Goal: Task Accomplishment & Management: Complete application form

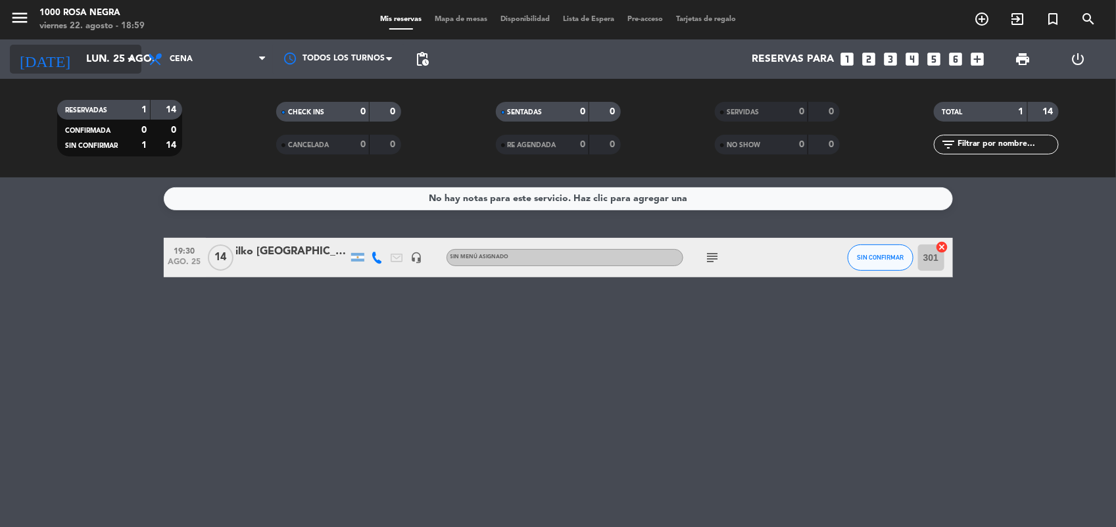
click at [114, 68] on input "lun. 25 ago." at bounding box center [149, 60] width 139 height 26
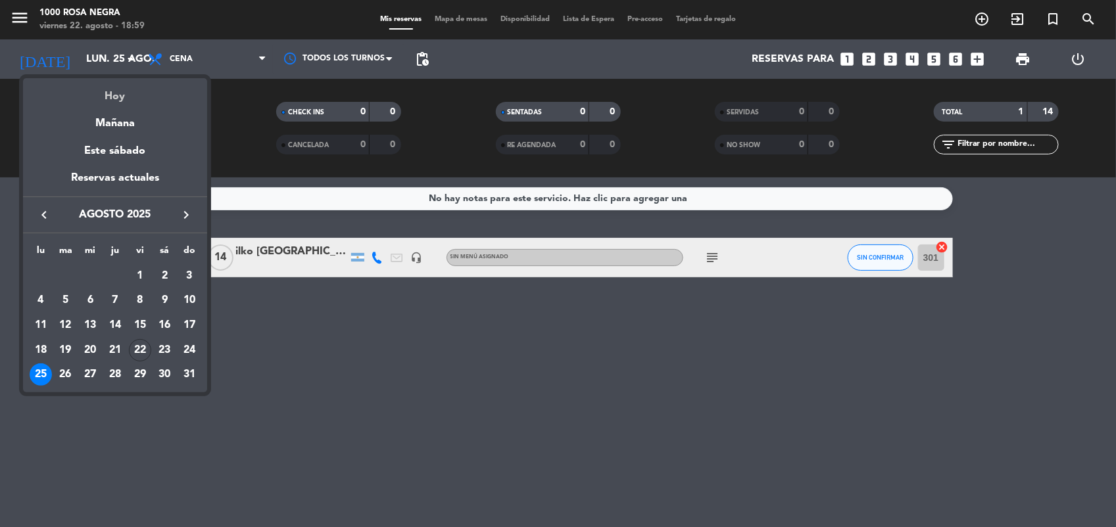
click at [120, 99] on div "Hoy" at bounding box center [115, 91] width 184 height 27
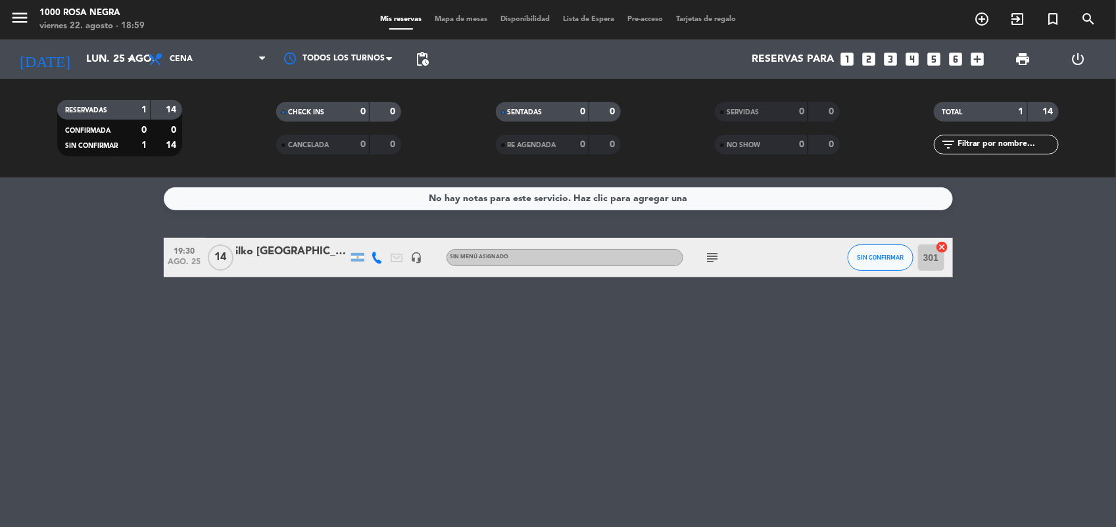
type input "vie. 22 ago."
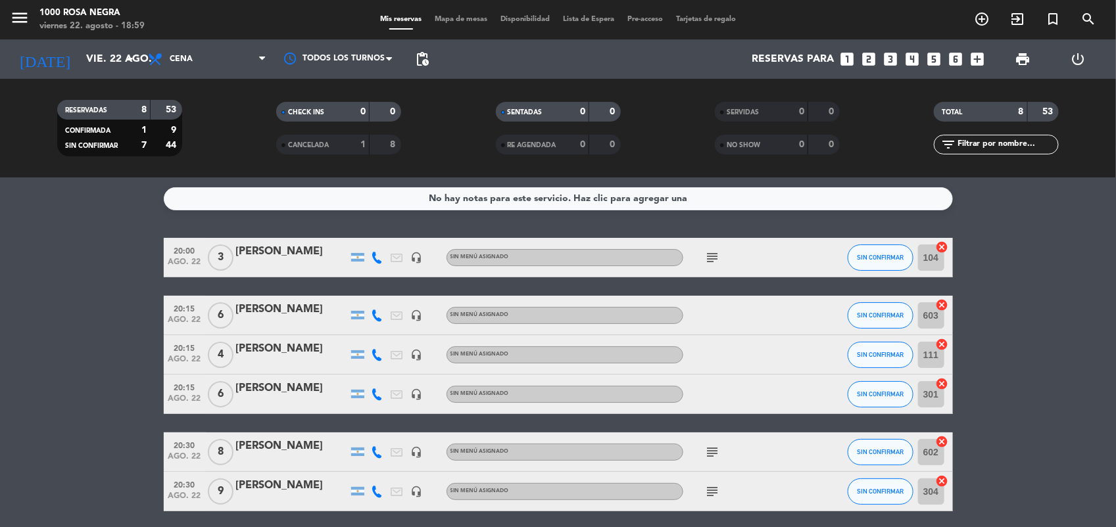
click at [475, 20] on span "Mapa de mesas" at bounding box center [461, 19] width 66 height 7
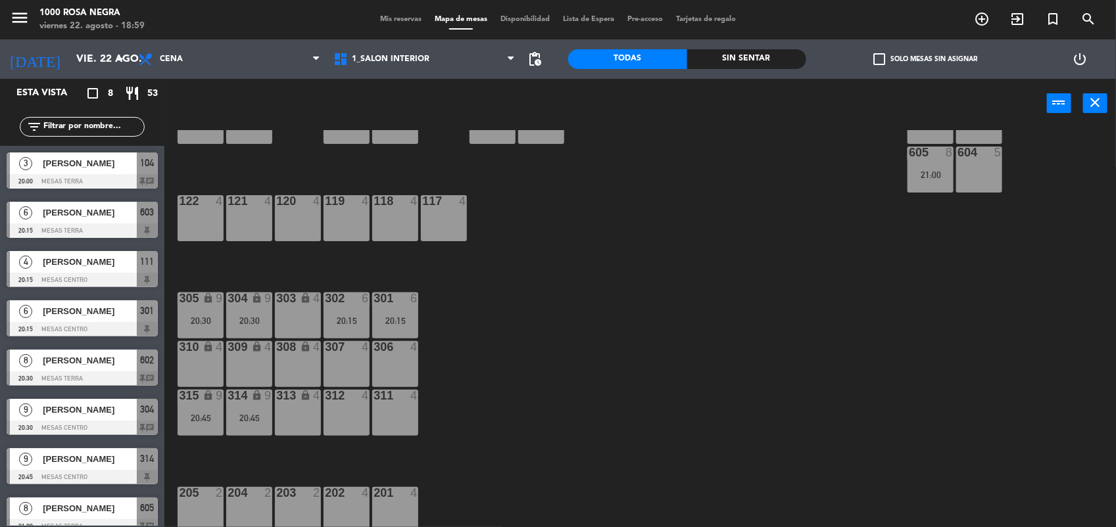
scroll to position [156, 0]
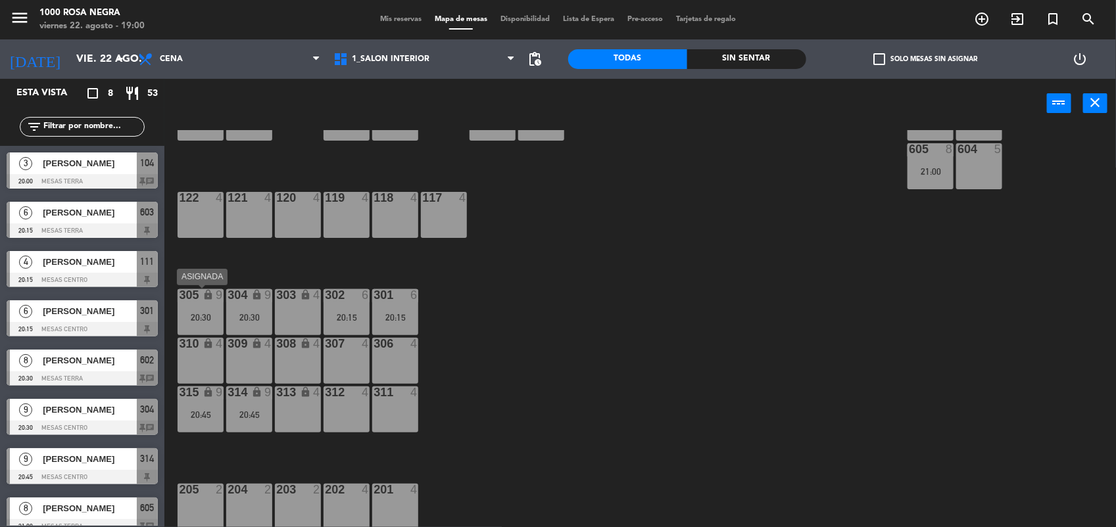
click at [215, 317] on div "20:30" at bounding box center [201, 317] width 46 height 9
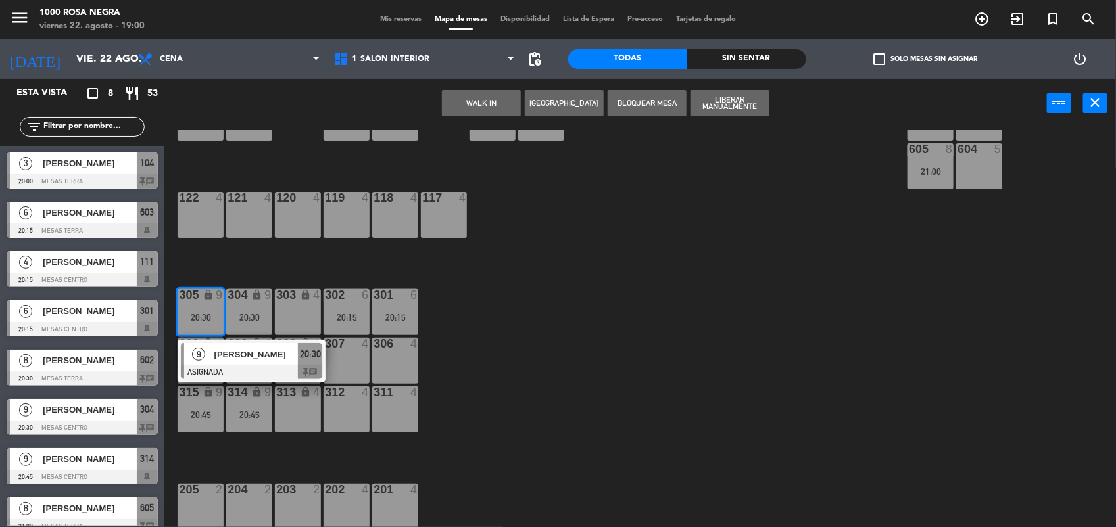
click at [275, 314] on div "303 lock 4" at bounding box center [298, 312] width 46 height 46
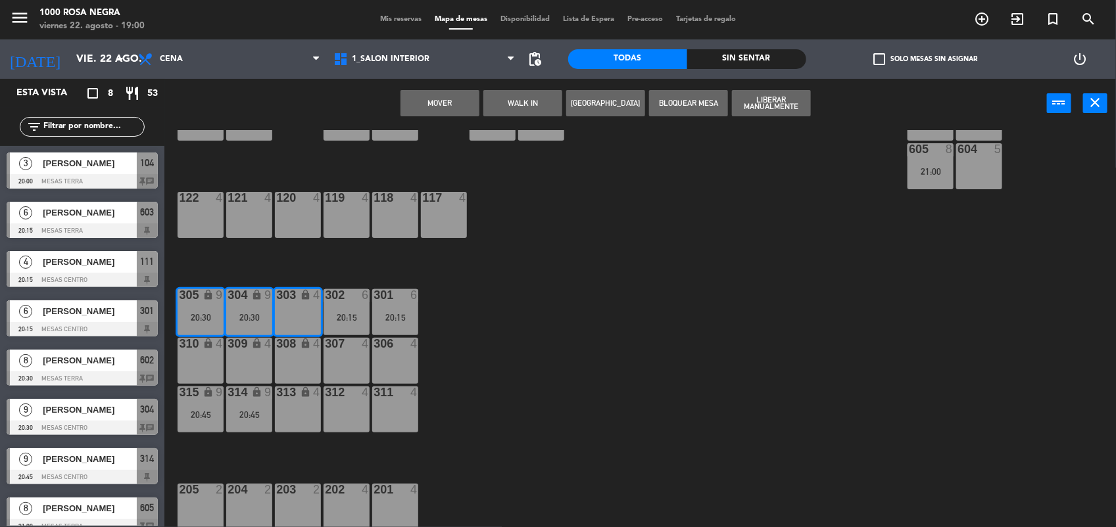
click at [291, 314] on div "303 lock 4" at bounding box center [298, 312] width 46 height 46
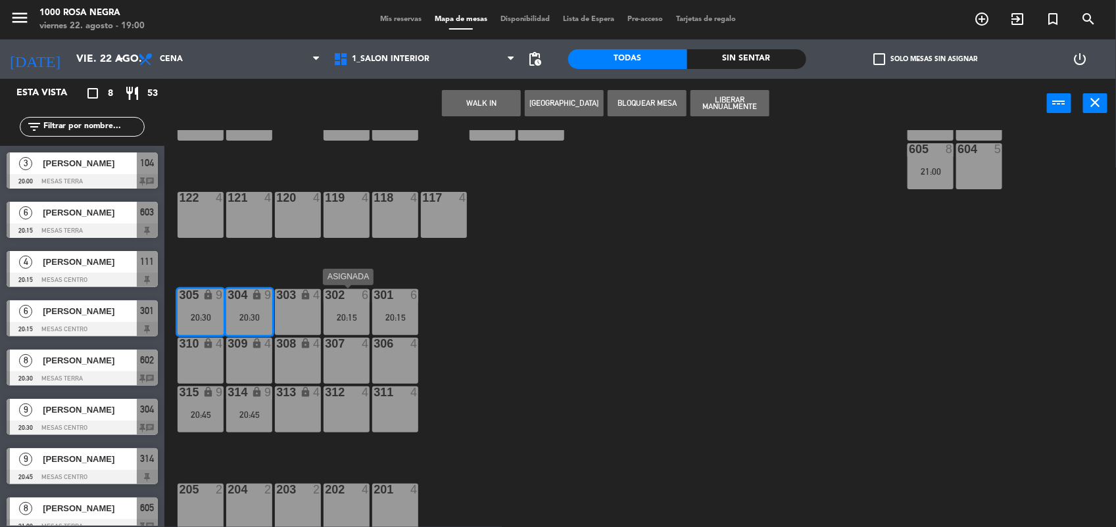
click at [357, 316] on div "20:15" at bounding box center [346, 317] width 46 height 9
click at [385, 310] on div "301 6 20:15" at bounding box center [395, 312] width 46 height 46
click at [245, 319] on div "20:30" at bounding box center [249, 317] width 46 height 9
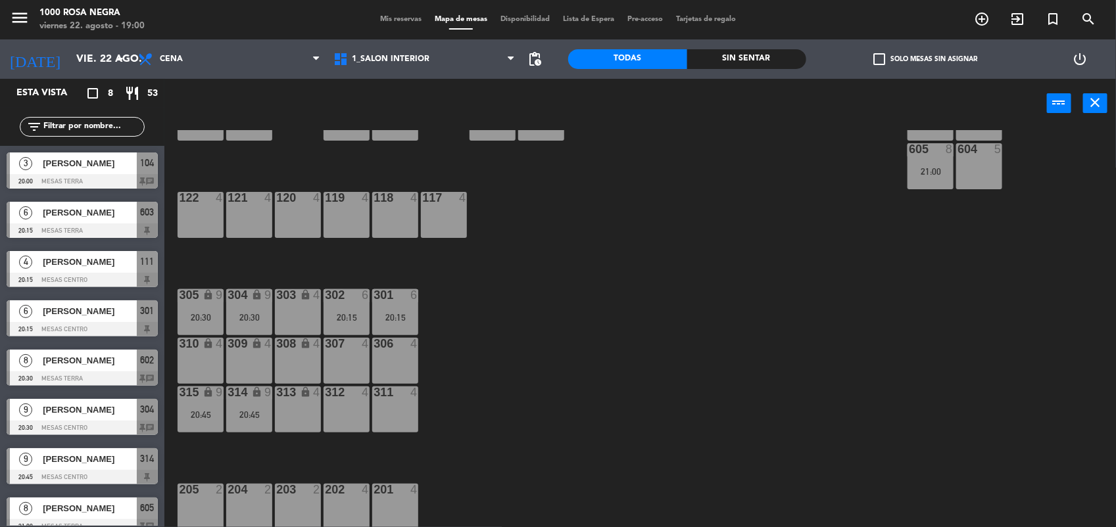
click at [245, 319] on div "20:30" at bounding box center [249, 317] width 46 height 9
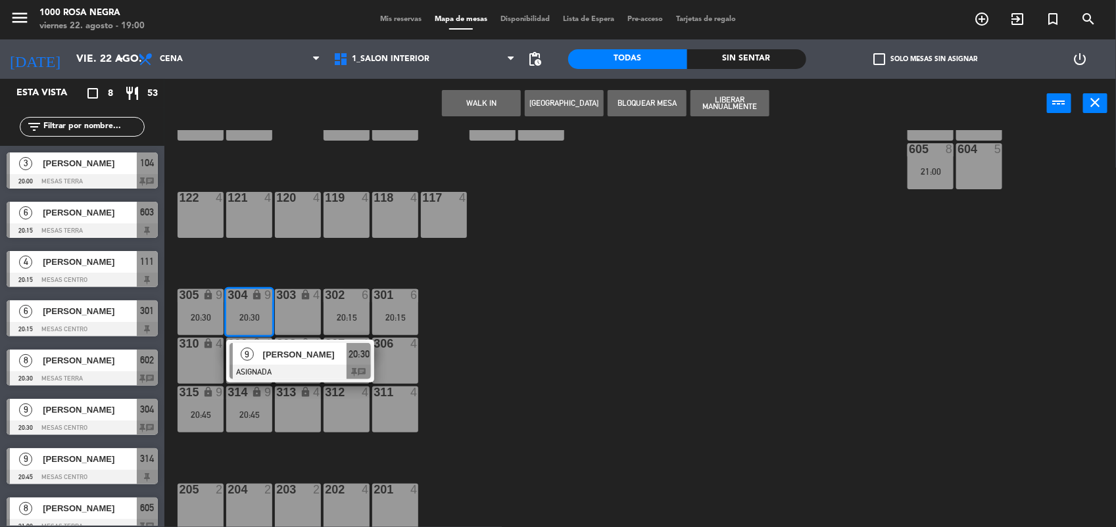
click at [274, 367] on div at bounding box center [299, 372] width 141 height 14
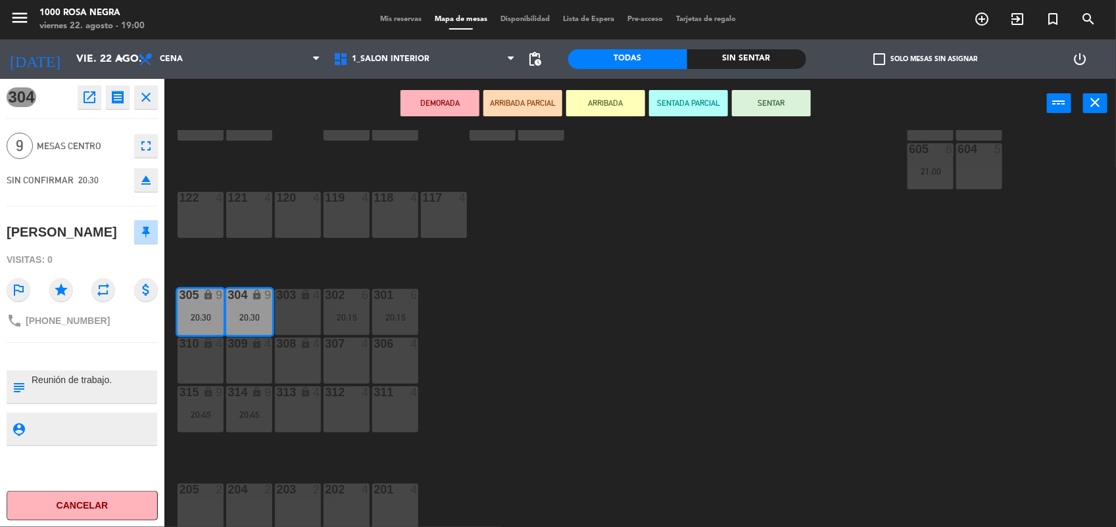
click at [140, 179] on icon "eject" at bounding box center [146, 180] width 16 height 16
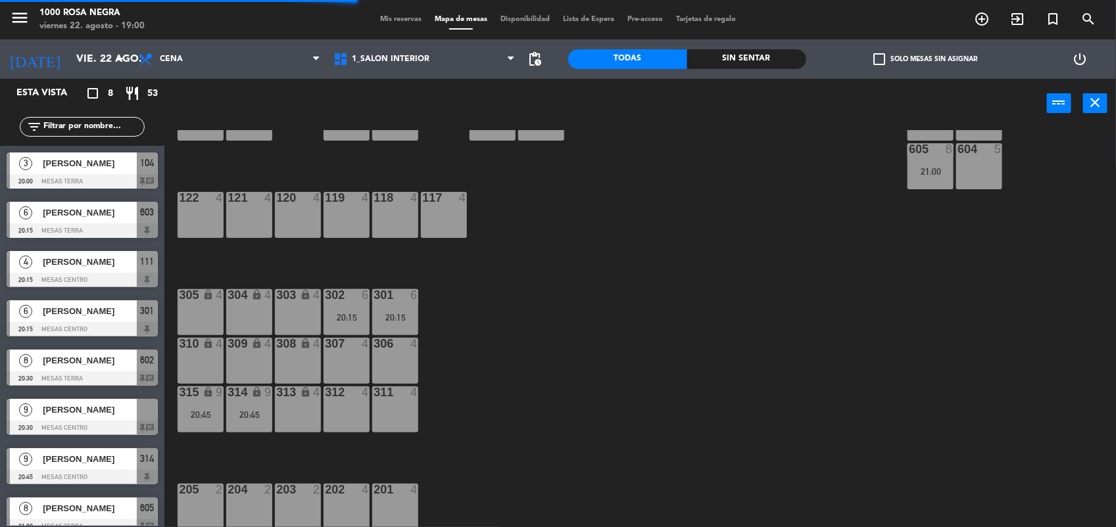
click at [363, 297] on div "301" at bounding box center [373, 295] width 22 height 12
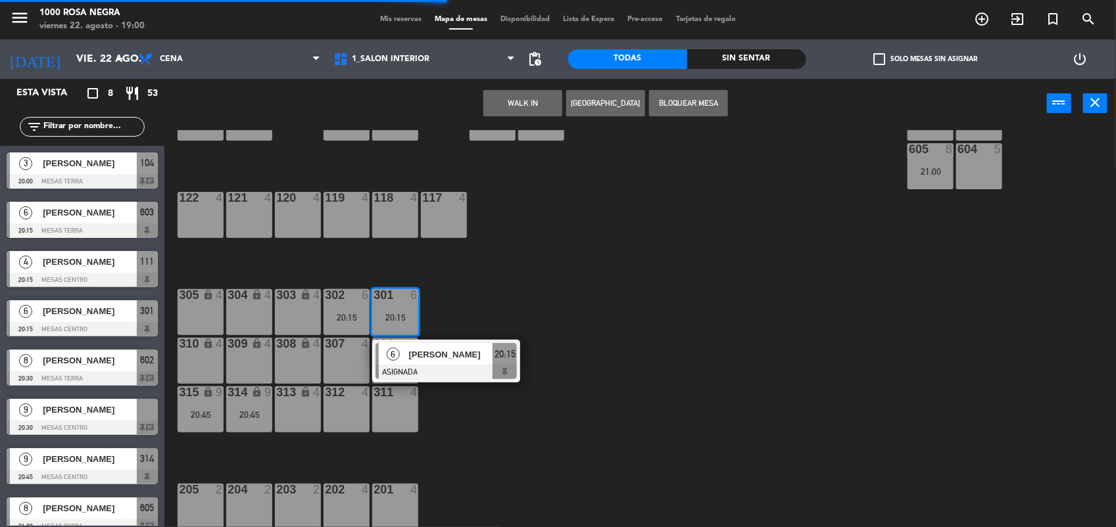
click at [409, 300] on div "6" at bounding box center [417, 295] width 22 height 12
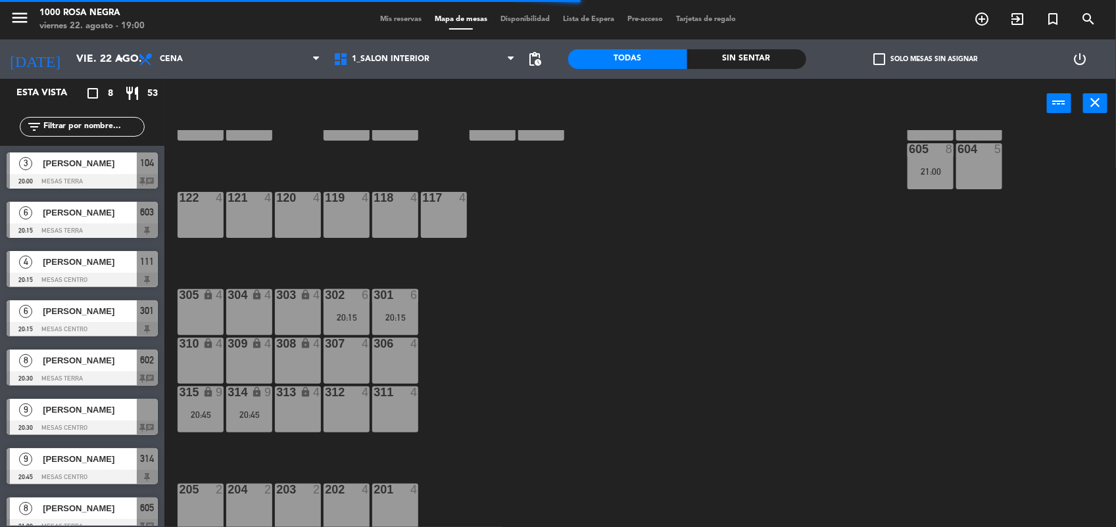
click at [409, 300] on div "6" at bounding box center [417, 295] width 22 height 12
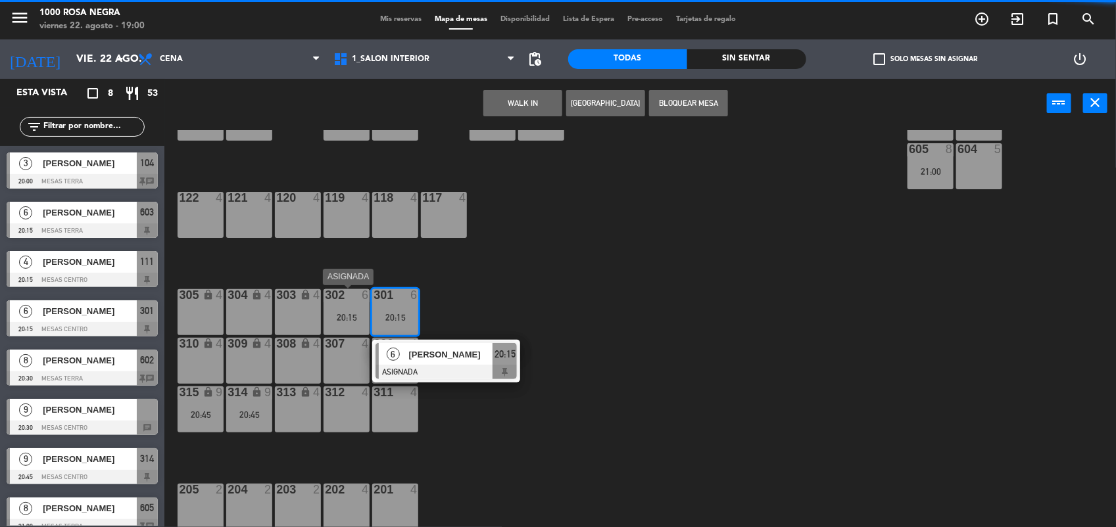
click at [350, 309] on div "302 6 20:15" at bounding box center [346, 312] width 46 height 46
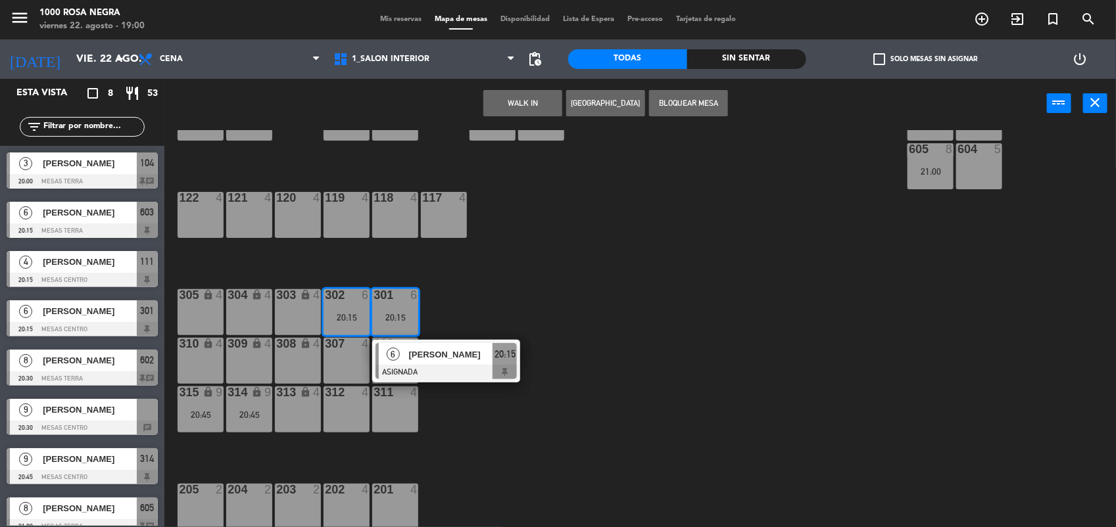
click at [290, 321] on div "303 lock 4" at bounding box center [298, 312] width 46 height 46
click at [258, 323] on div "304 lock 4" at bounding box center [249, 312] width 46 height 46
click at [433, 367] on div at bounding box center [445, 372] width 141 height 14
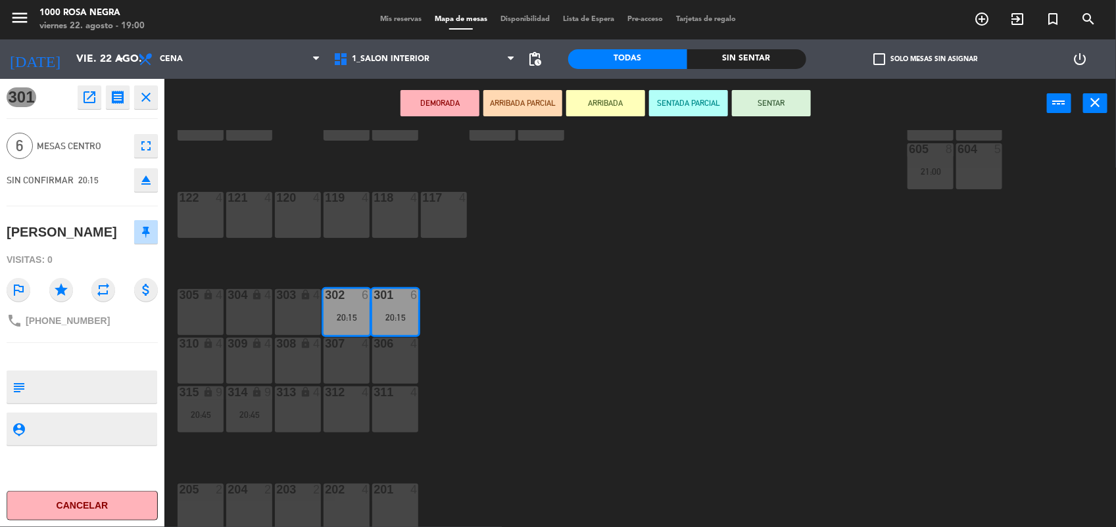
click at [140, 178] on icon "eject" at bounding box center [146, 180] width 16 height 16
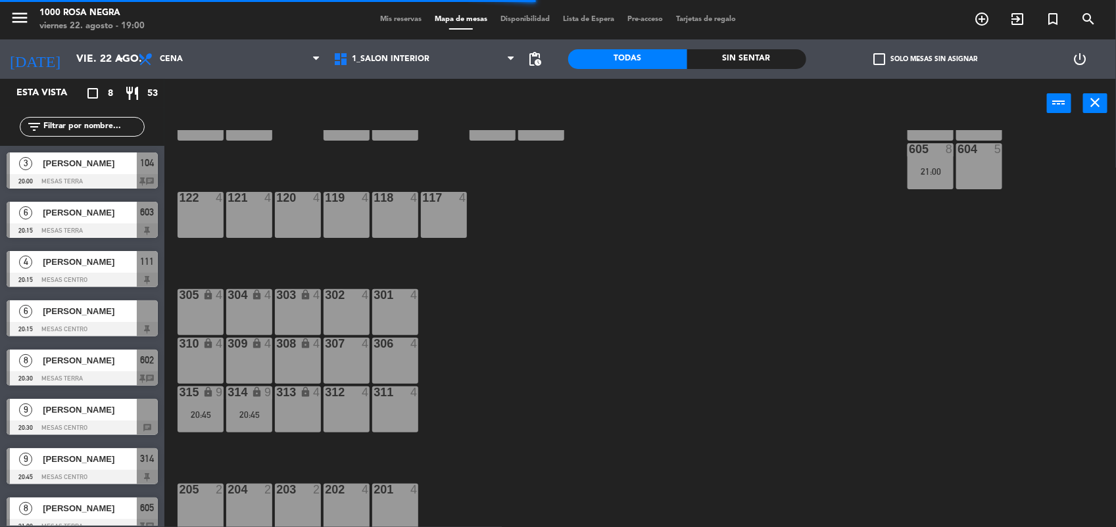
click at [883, 57] on span "check_box_outline_blank" at bounding box center [879, 59] width 12 height 12
click at [925, 59] on input "check_box_outline_blank Solo mesas sin asignar" at bounding box center [925, 59] width 0 height 0
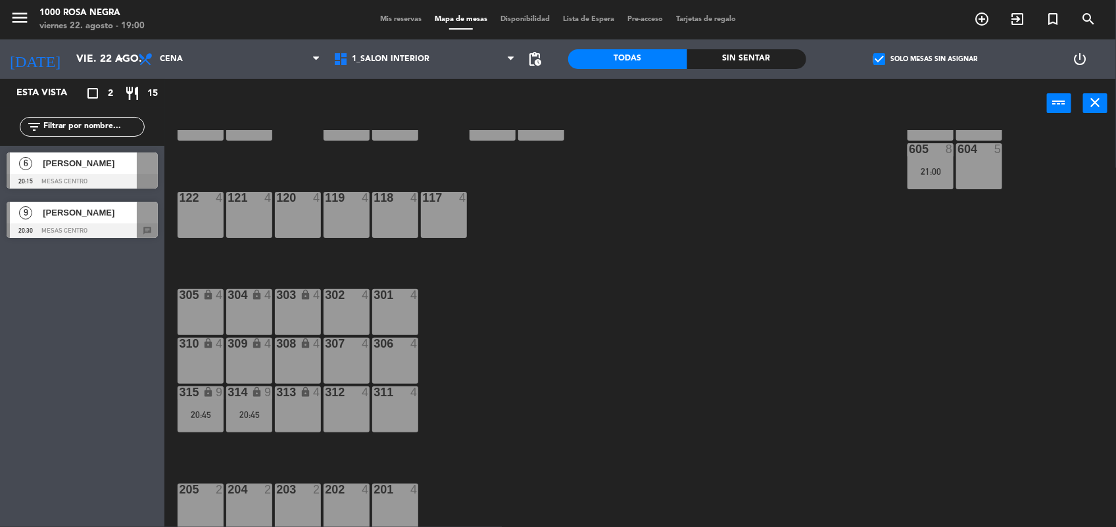
click at [132, 174] on div at bounding box center [82, 181] width 151 height 14
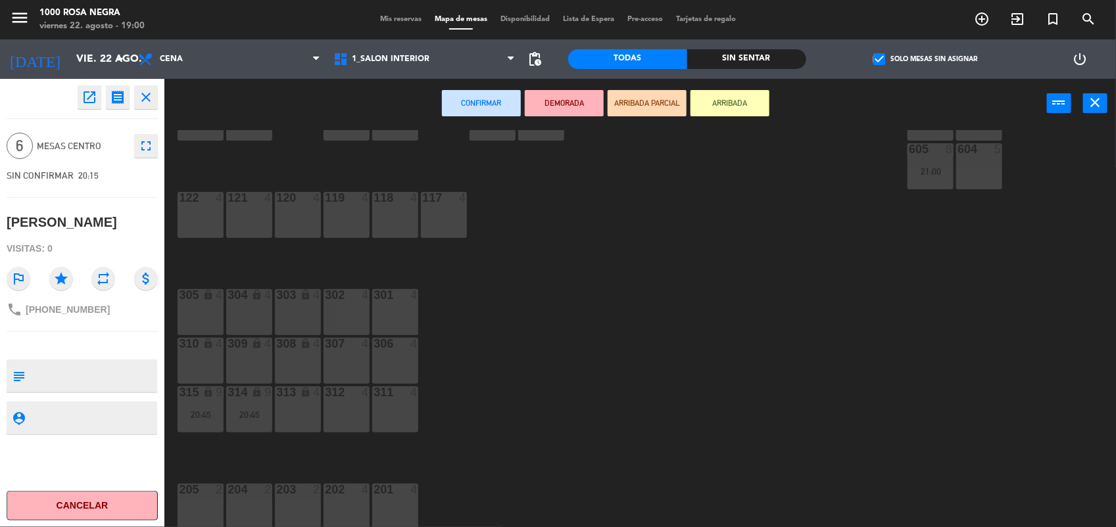
click at [254, 320] on div "304 lock 4" at bounding box center [249, 312] width 46 height 46
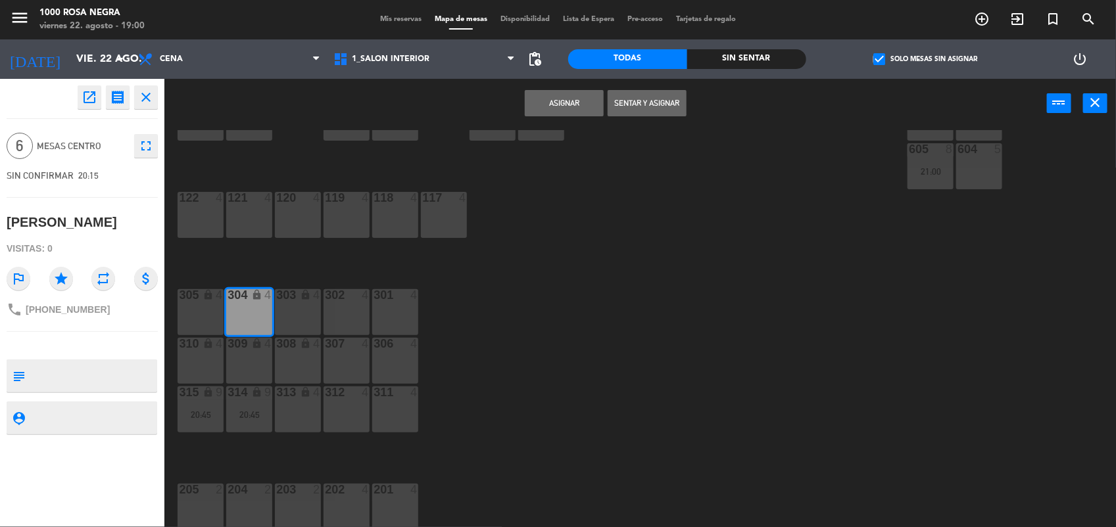
click at [295, 316] on div "303 lock 4" at bounding box center [298, 312] width 46 height 46
click at [569, 107] on button "Asignar" at bounding box center [564, 103] width 79 height 26
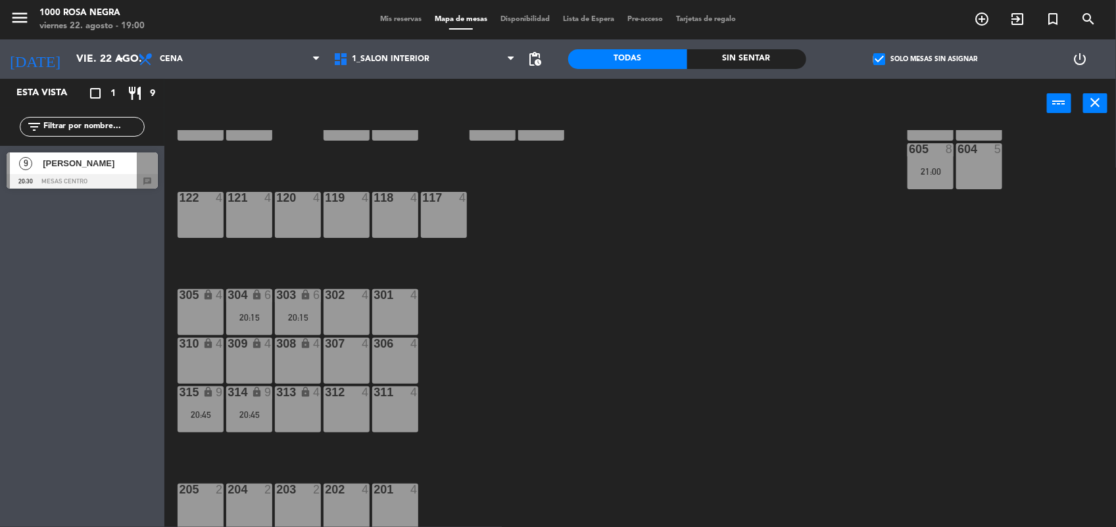
click at [116, 179] on div at bounding box center [82, 181] width 151 height 14
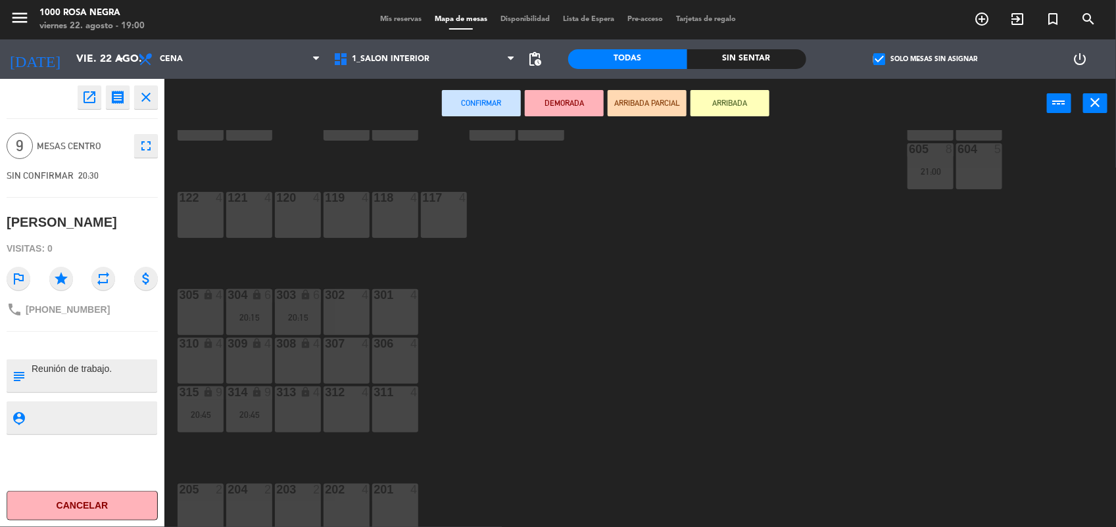
click at [356, 330] on div "302 4" at bounding box center [346, 312] width 46 height 46
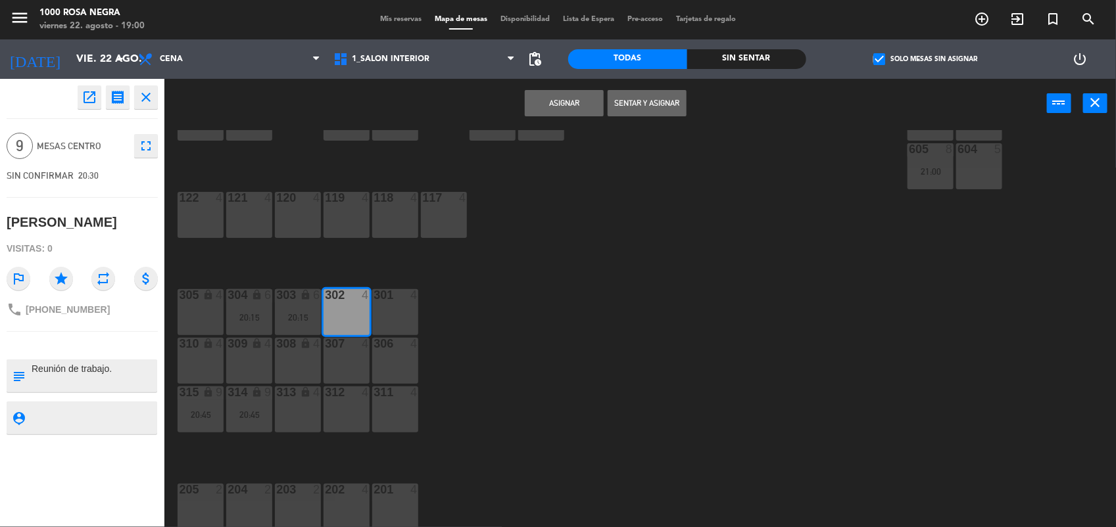
click at [402, 310] on div "301 4" at bounding box center [395, 312] width 46 height 46
click at [557, 104] on button "Asignar" at bounding box center [564, 103] width 79 height 26
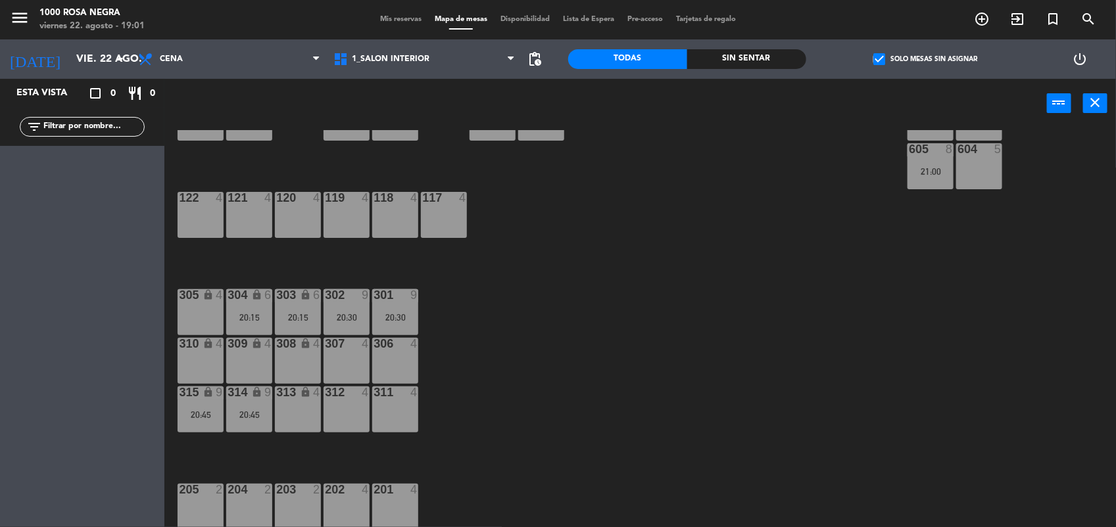
scroll to position [0, 0]
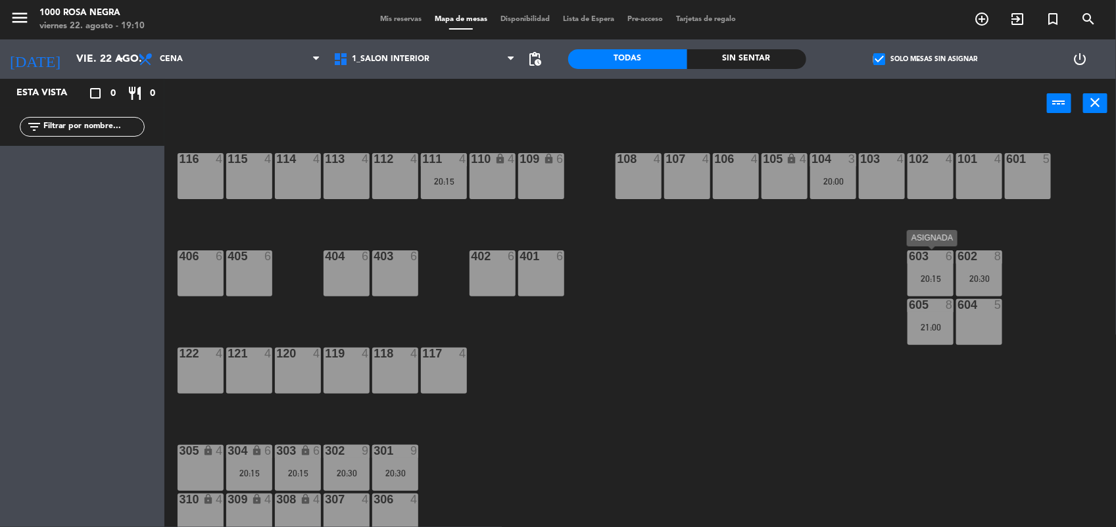
click at [944, 283] on div "603 6 20:15" at bounding box center [930, 274] width 46 height 46
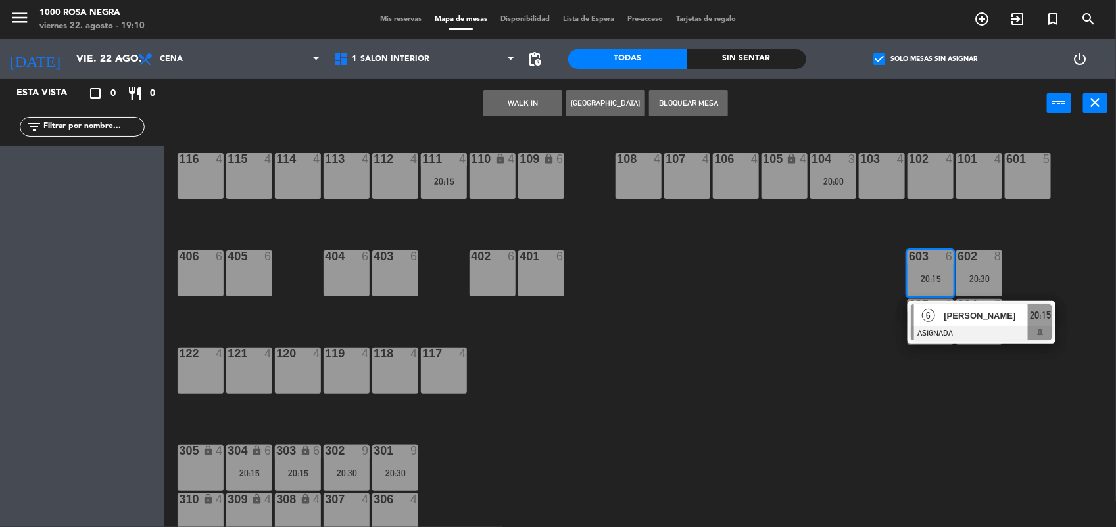
click at [1019, 445] on div "116 4 115 4 114 4 113 4 112 4 111 4 20:15 110 lock 4 109 lock 6 108 4 107 4 106…" at bounding box center [646, 329] width 940 height 399
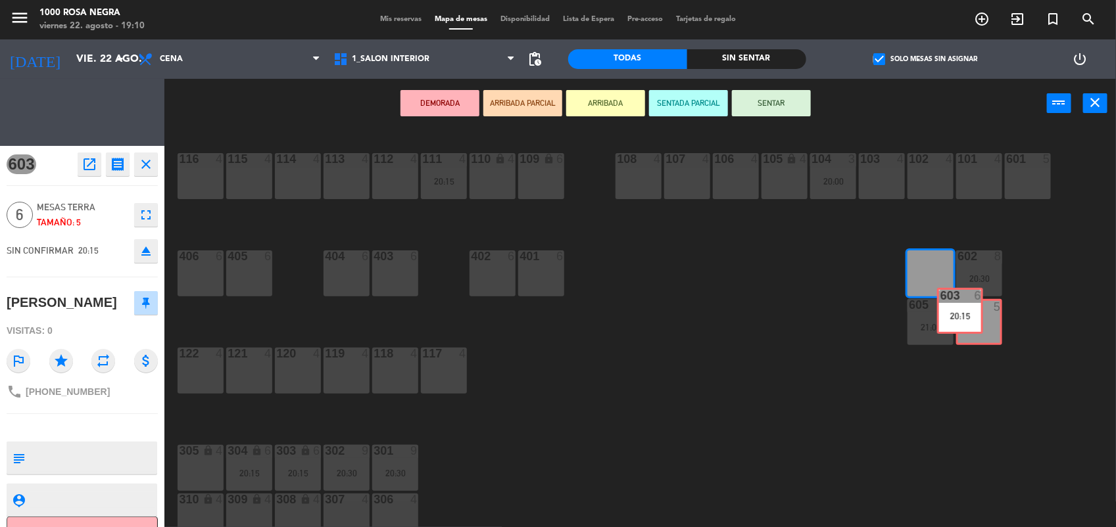
drag, startPoint x: 934, startPoint y: 285, endPoint x: 970, endPoint y: 323, distance: 53.0
click at [970, 323] on div "116 4 115 4 114 4 113 4 112 4 111 4 20:15 110 lock 4 109 lock 6 108 4 107 4 106…" at bounding box center [646, 329] width 940 height 399
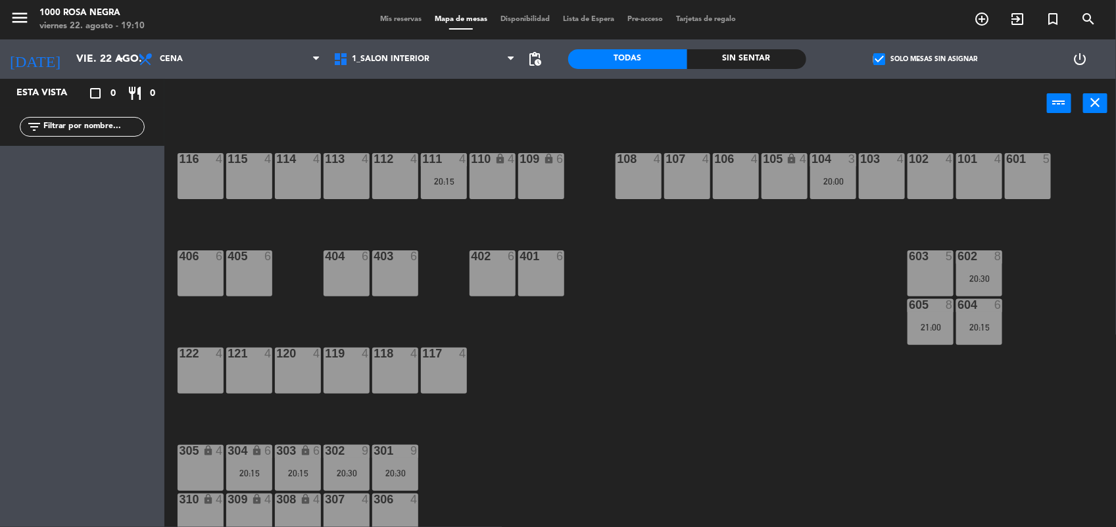
click at [1039, 317] on div "116 4 115 4 114 4 113 4 112 4 111 4 20:15 110 lock 4 109 lock 6 108 4 107 4 106…" at bounding box center [646, 329] width 940 height 399
click at [398, 22] on span "Mis reservas" at bounding box center [400, 19] width 55 height 7
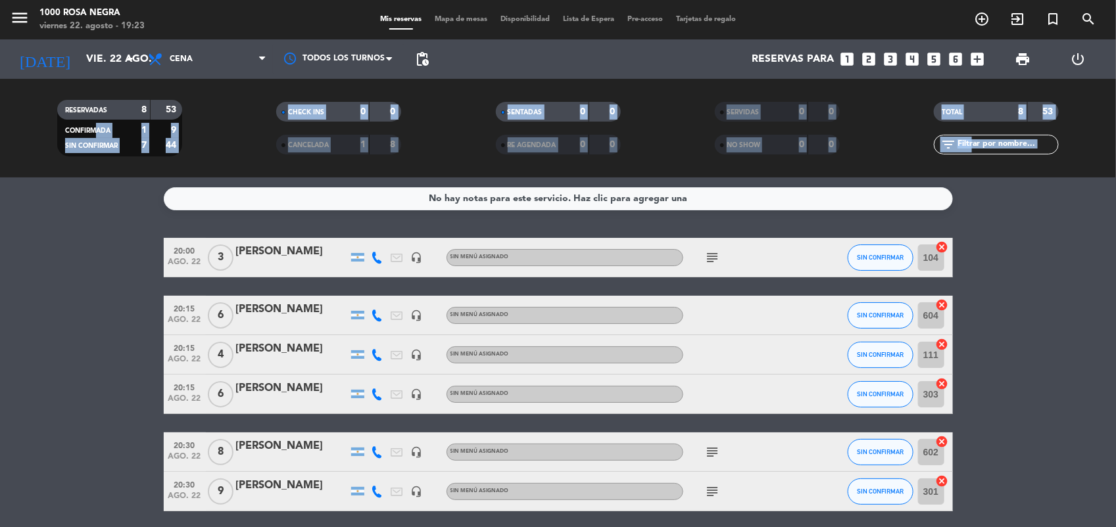
drag, startPoint x: 90, startPoint y: 135, endPoint x: 80, endPoint y: 250, distance: 114.8
click at [80, 250] on ng-component "menu 1000 [PERSON_NAME] Negra viernes 22. agosto - 19:23 Mis reservas Mapa de m…" at bounding box center [558, 263] width 1116 height 527
click at [80, 250] on bookings-row "20:00 ago. 22 3 [PERSON_NAME] headset_mic Sin menú asignado subject SIN CONFIRM…" at bounding box center [558, 432] width 1116 height 389
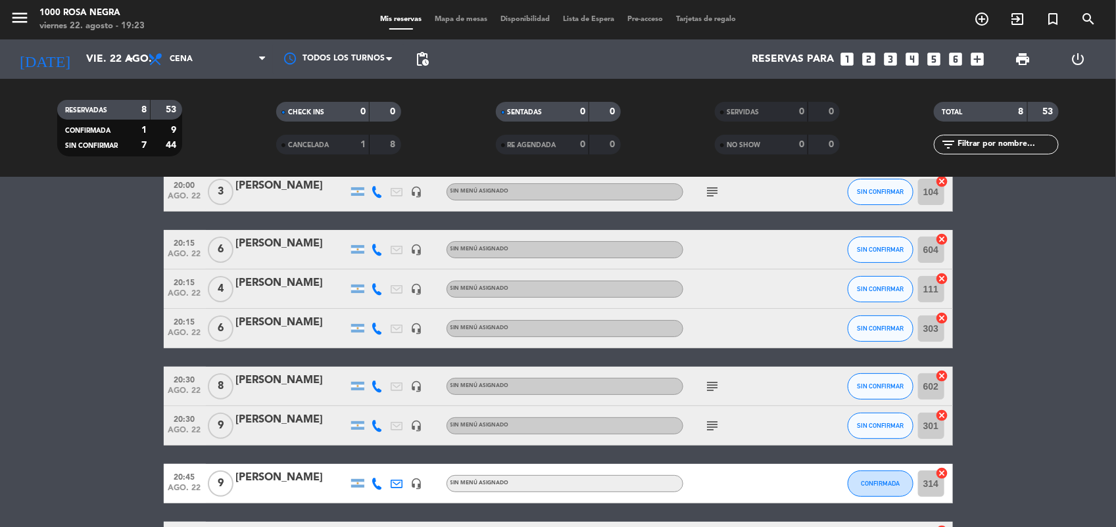
scroll to position [33, 0]
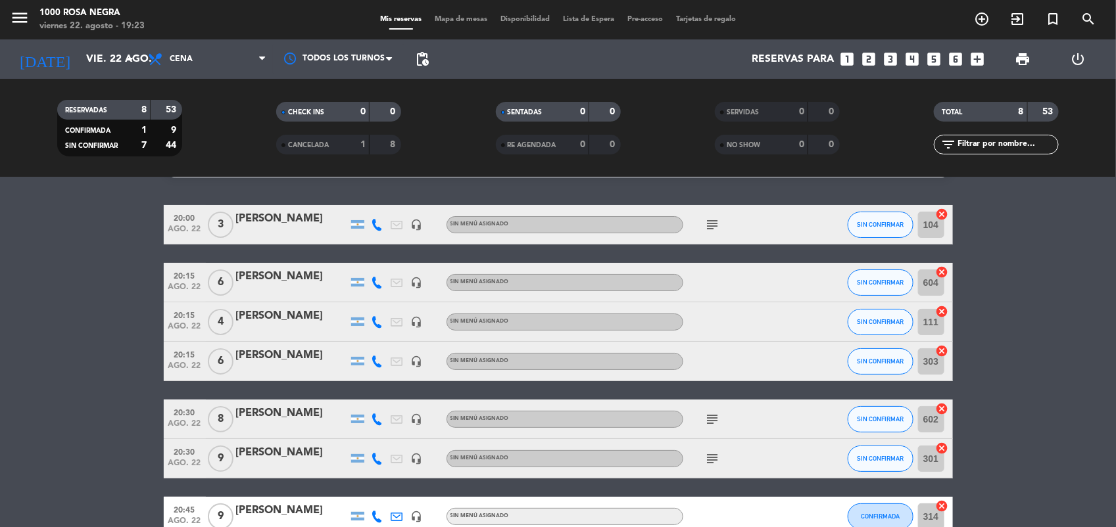
click at [710, 225] on icon "subject" at bounding box center [713, 225] width 16 height 16
click at [76, 339] on bookings-row "20:00 ago. 22 3 [PERSON_NAME] headset_mic Sin menú asignado subject MACRO SIN C…" at bounding box center [558, 399] width 1116 height 389
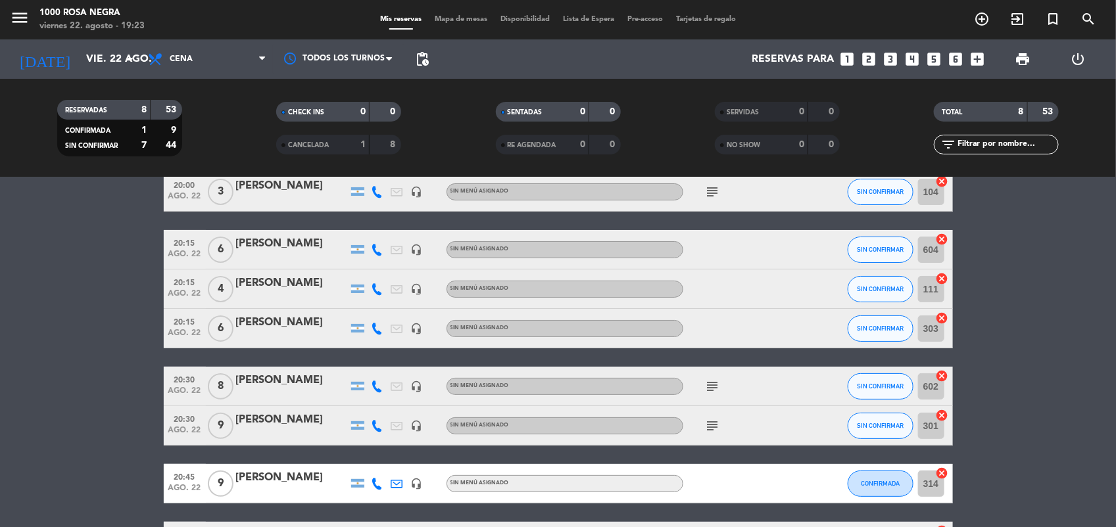
scroll to position [99, 0]
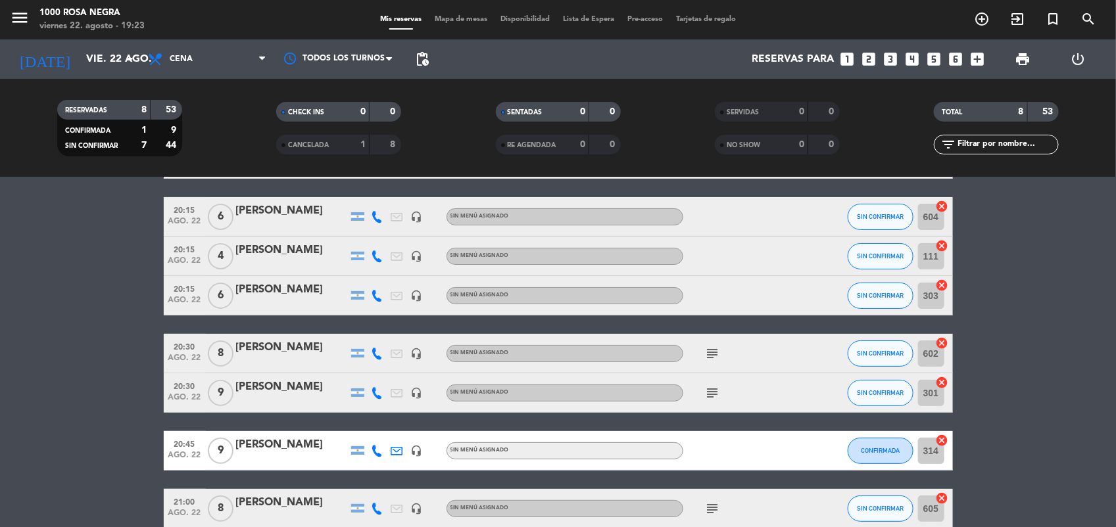
click at [705, 347] on icon "subject" at bounding box center [713, 354] width 16 height 16
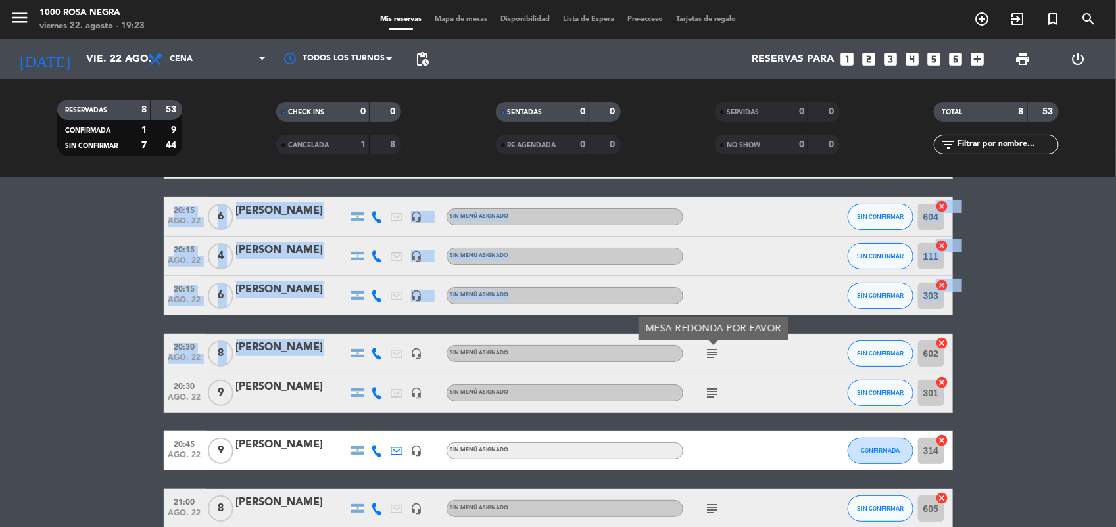
drag, startPoint x: 323, startPoint y: 363, endPoint x: 55, endPoint y: 346, distance: 269.5
click at [55, 346] on bookings-row "20:00 ago. 22 3 [PERSON_NAME] headset_mic Sin menú asignado subject SIN CONFIRM…" at bounding box center [558, 333] width 1116 height 389
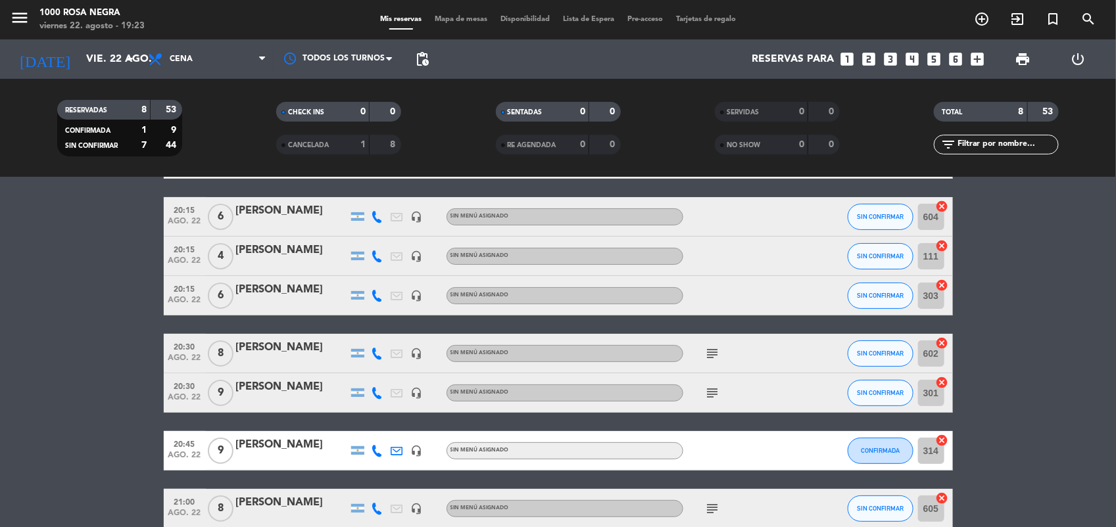
click at [55, 346] on bookings-row "20:00 ago. 22 3 [PERSON_NAME] headset_mic Sin menú asignado subject SIN CONFIRM…" at bounding box center [558, 333] width 1116 height 389
click at [372, 357] on icon at bounding box center [377, 354] width 12 height 12
click at [378, 217] on icon at bounding box center [377, 217] width 12 height 12
click at [96, 323] on bookings-row "20:00 ago. 22 3 [PERSON_NAME] headset_mic Sin menú asignado subject SIN CONFIRM…" at bounding box center [558, 333] width 1116 height 389
click at [312, 346] on div "[PERSON_NAME]" at bounding box center [292, 347] width 112 height 17
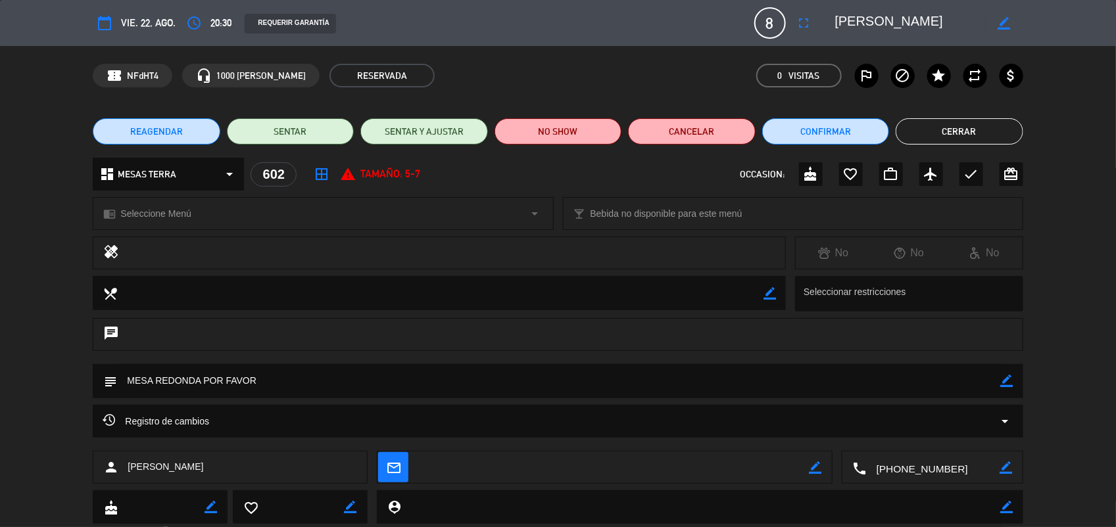
click at [947, 135] on button "Cerrar" at bounding box center [959, 131] width 127 height 26
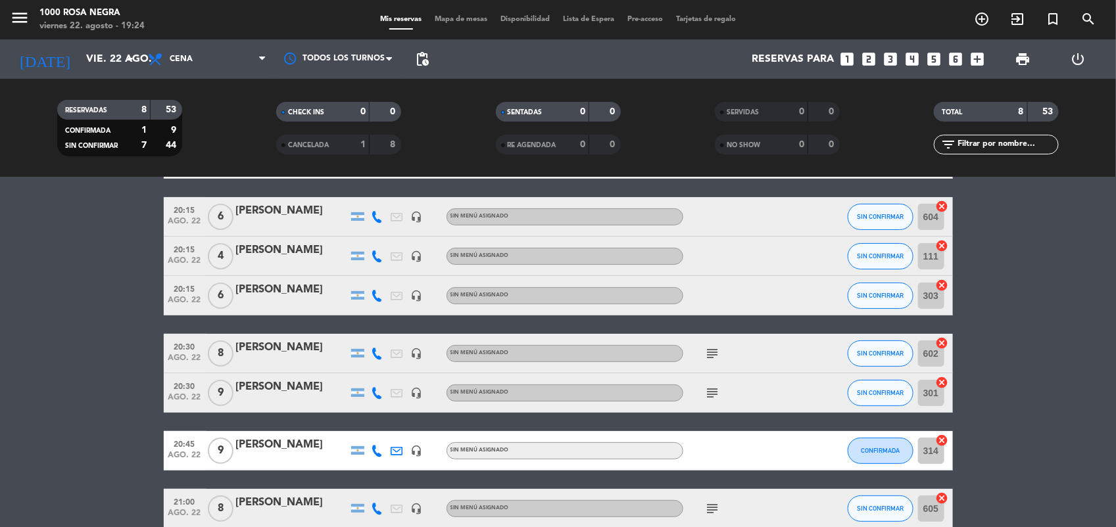
click at [711, 386] on icon "subject" at bounding box center [713, 393] width 16 height 16
click at [707, 347] on icon "subject" at bounding box center [713, 354] width 16 height 16
click at [136, 441] on bookings-row "20:00 ago. 22 3 [PERSON_NAME] headset_mic Sin menú asignado subject SIN CONFIRM…" at bounding box center [558, 333] width 1116 height 389
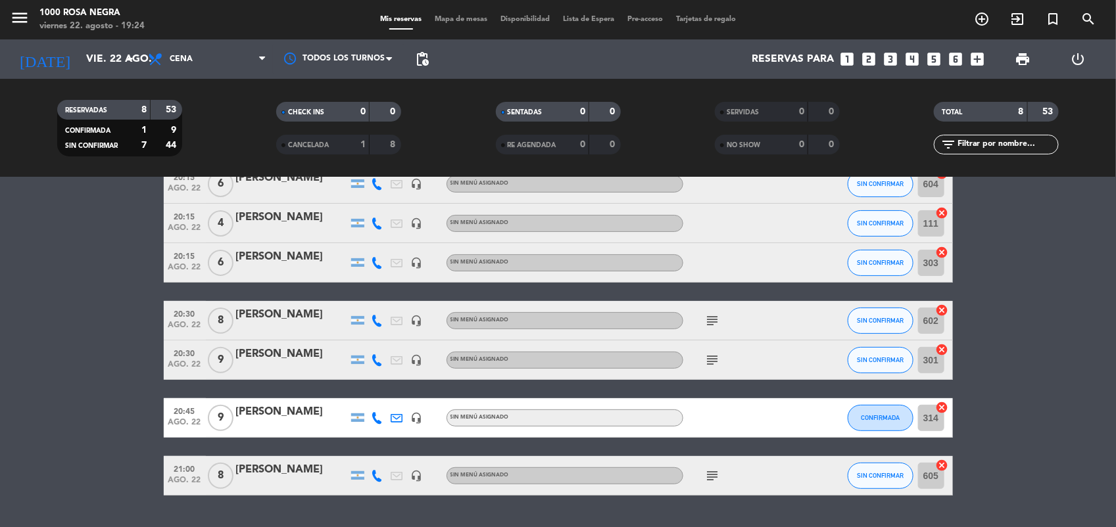
click at [717, 477] on icon "subject" at bounding box center [713, 476] width 16 height 16
click at [309, 475] on div "[PERSON_NAME]" at bounding box center [292, 470] width 112 height 17
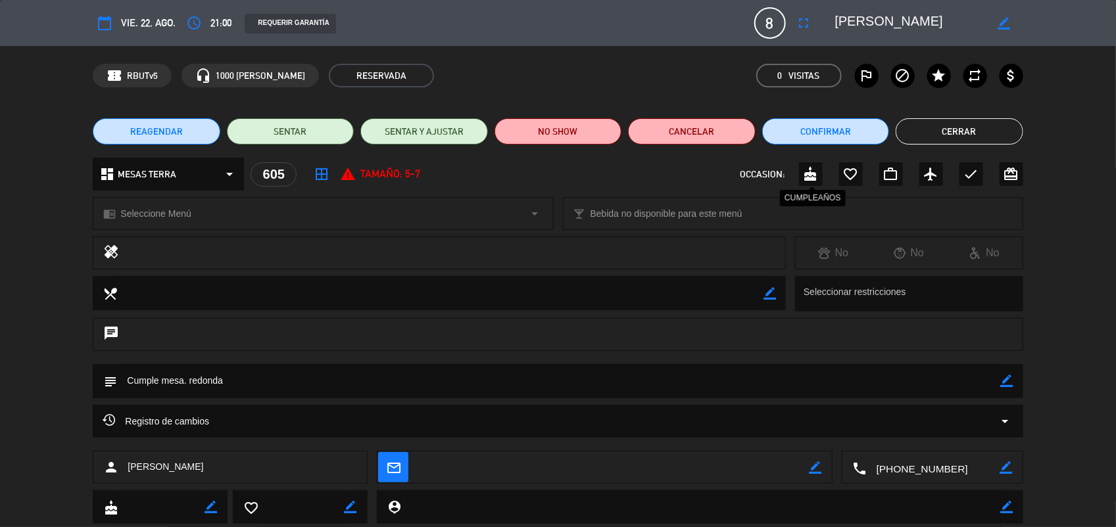
click at [805, 172] on icon "cake" at bounding box center [811, 174] width 16 height 16
click at [972, 136] on button "Cerrar" at bounding box center [959, 131] width 127 height 26
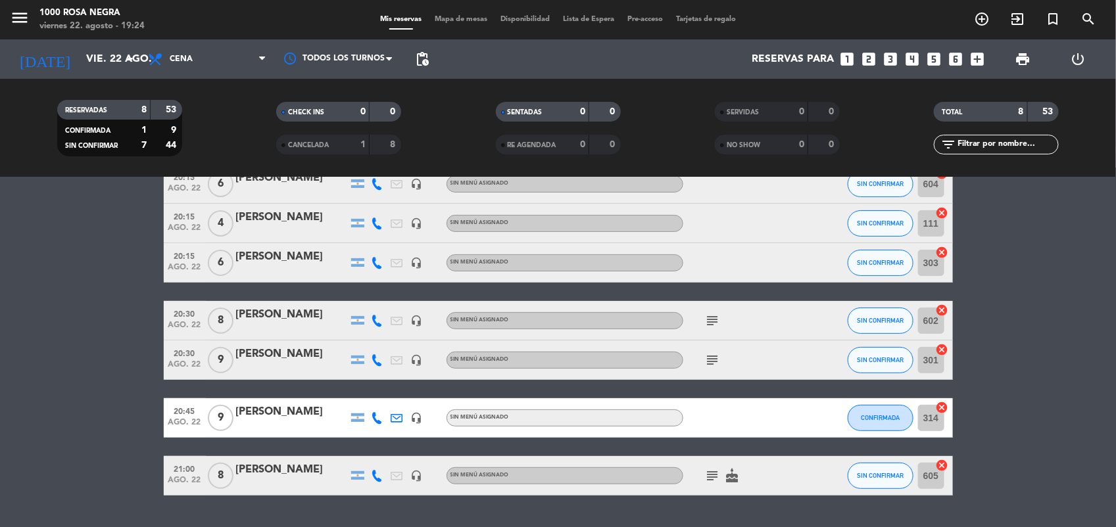
click at [1034, 333] on bookings-row "20:00 ago. 22 3 [PERSON_NAME] headset_mic Sin menú asignado subject SIN CONFIRM…" at bounding box center [558, 301] width 1116 height 389
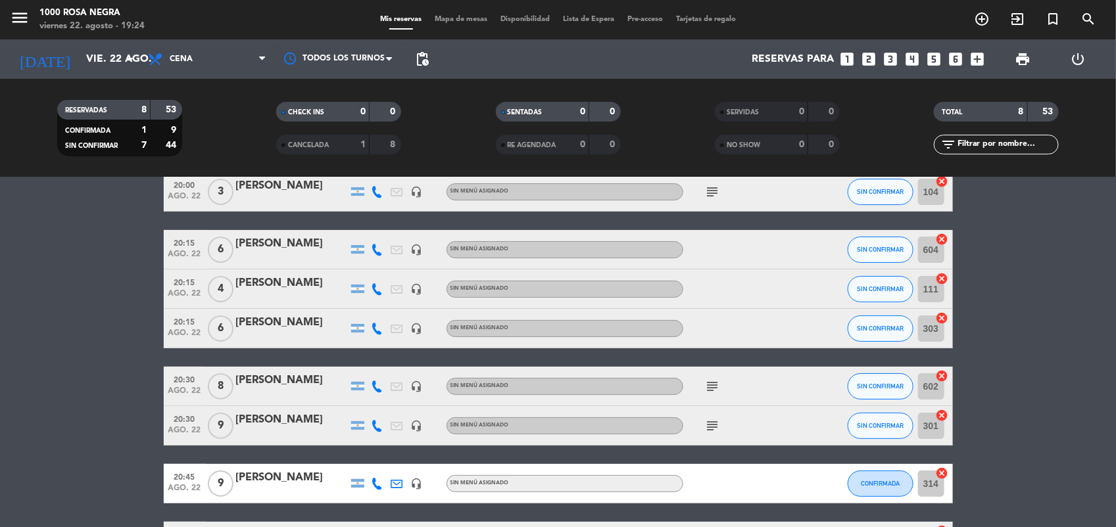
scroll to position [33, 0]
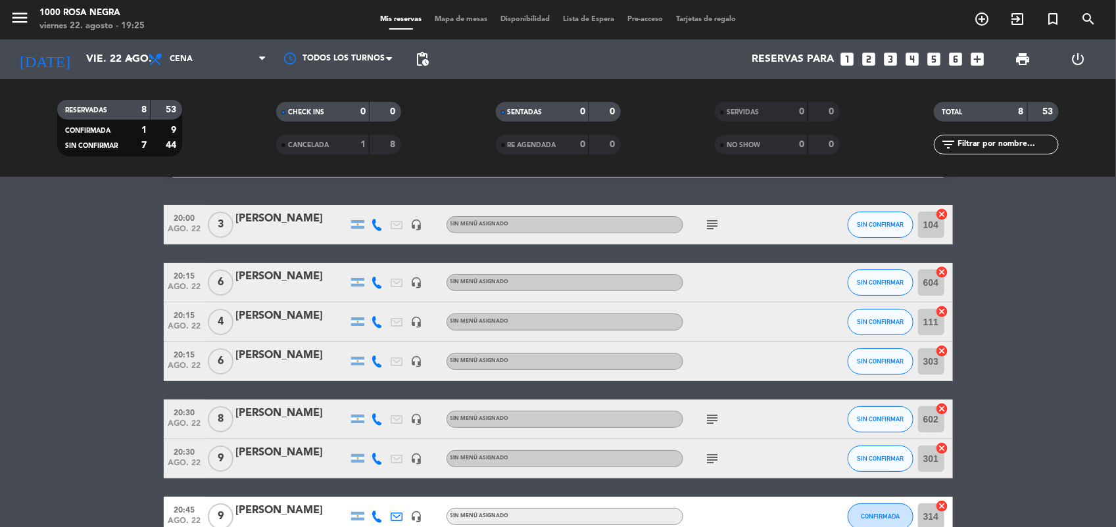
click at [942, 60] on icon "looks_5" at bounding box center [933, 59] width 17 height 17
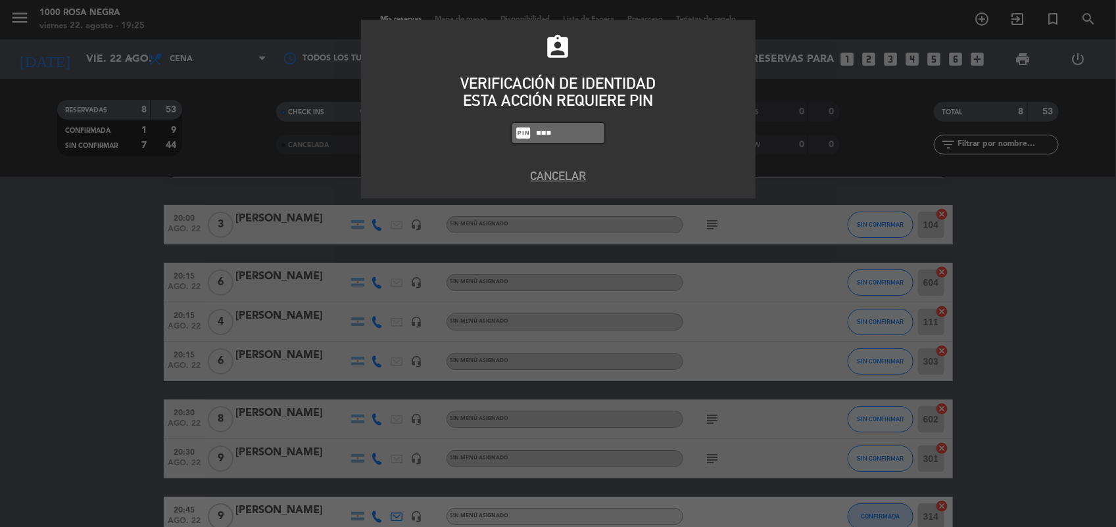
type input "6132"
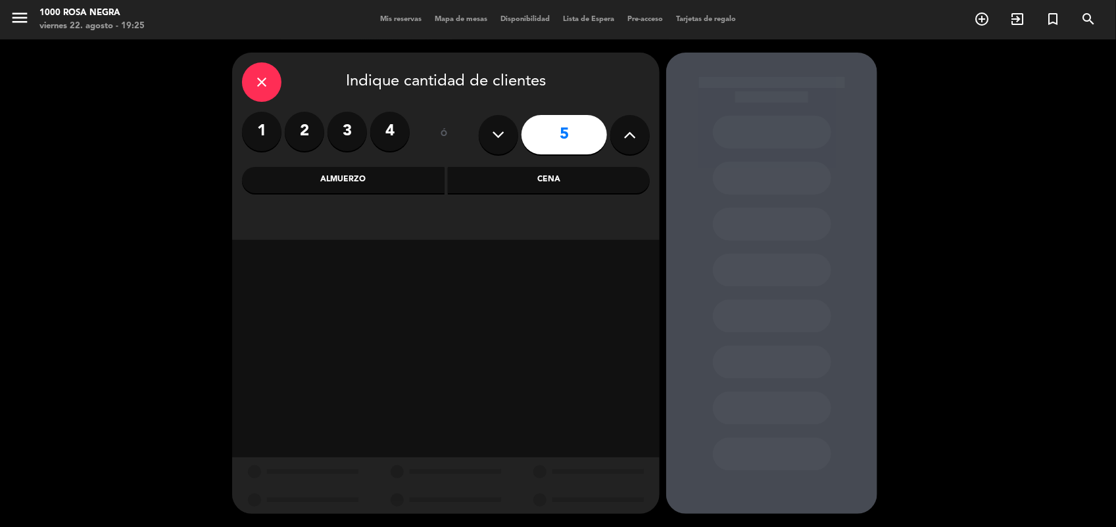
click at [510, 183] on div "Cena" at bounding box center [549, 180] width 203 height 26
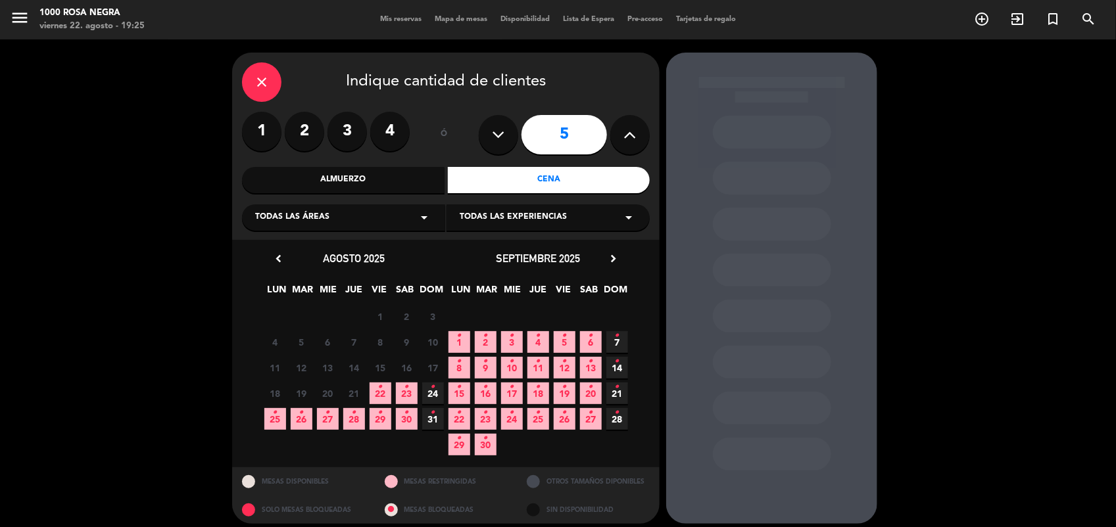
click at [375, 400] on span "22 •" at bounding box center [381, 394] width 22 height 22
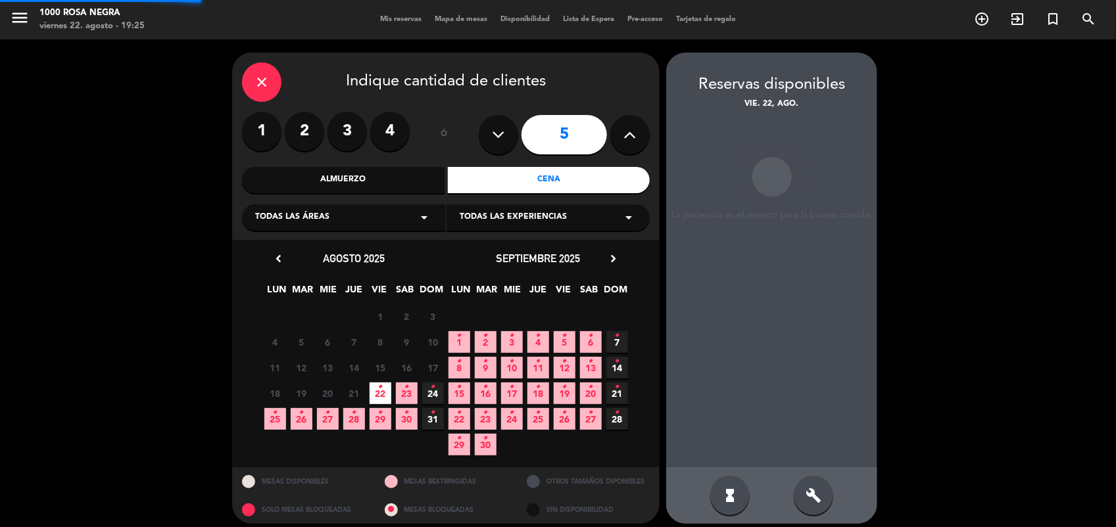
scroll to position [8, 0]
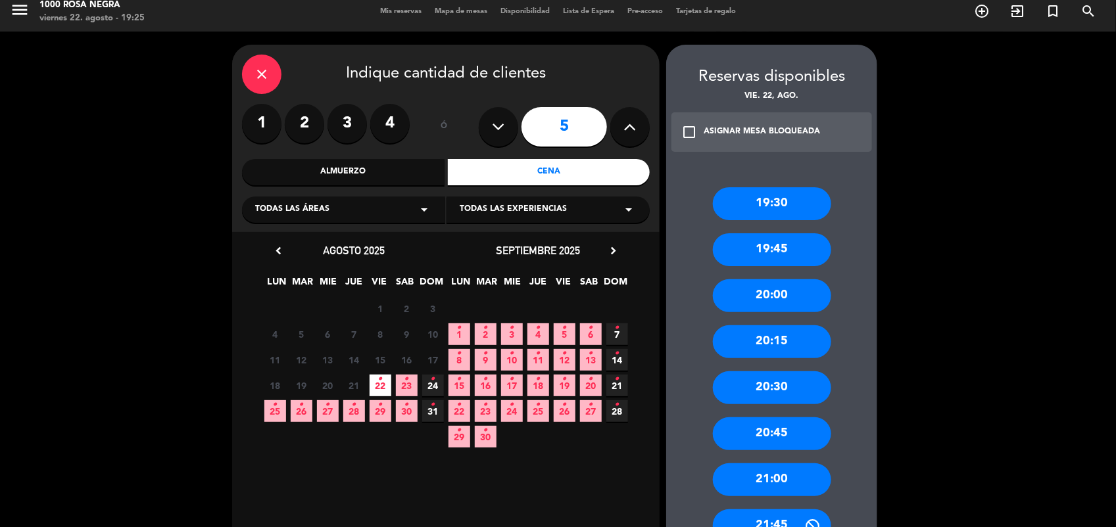
click at [746, 310] on div "20:00" at bounding box center [772, 295] width 118 height 33
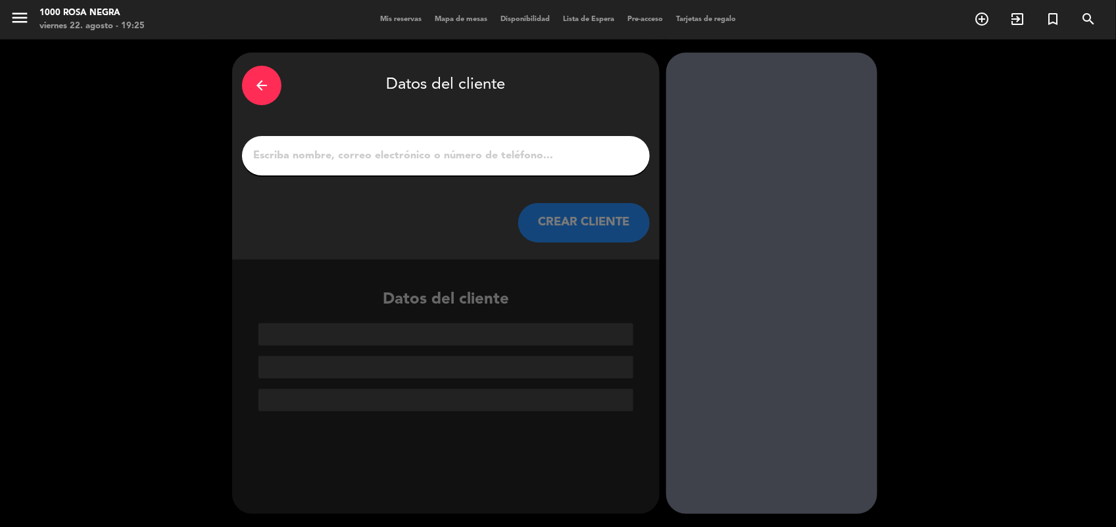
scroll to position [0, 0]
click at [563, 147] on input "1" at bounding box center [446, 156] width 388 height 18
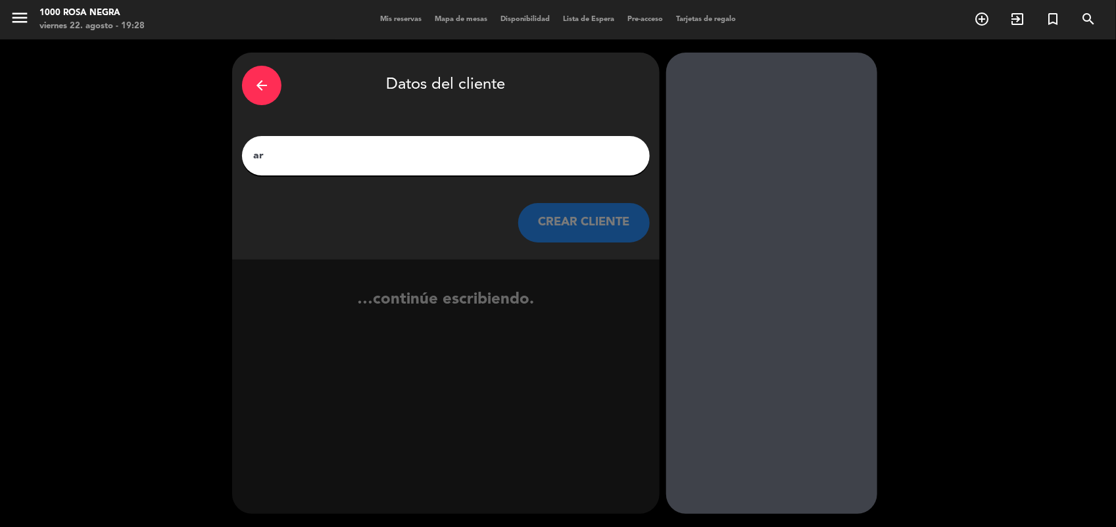
type input "a"
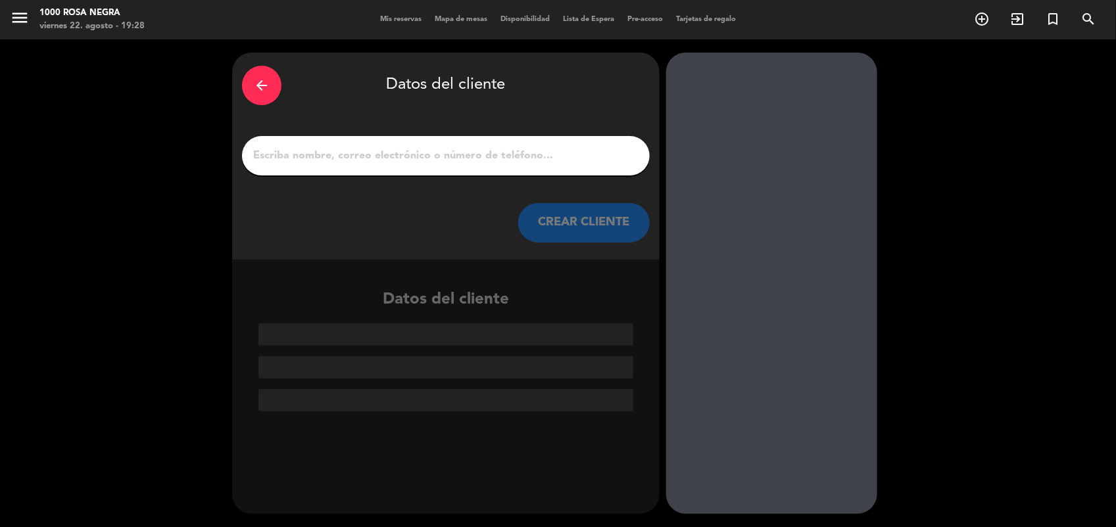
type input ";"
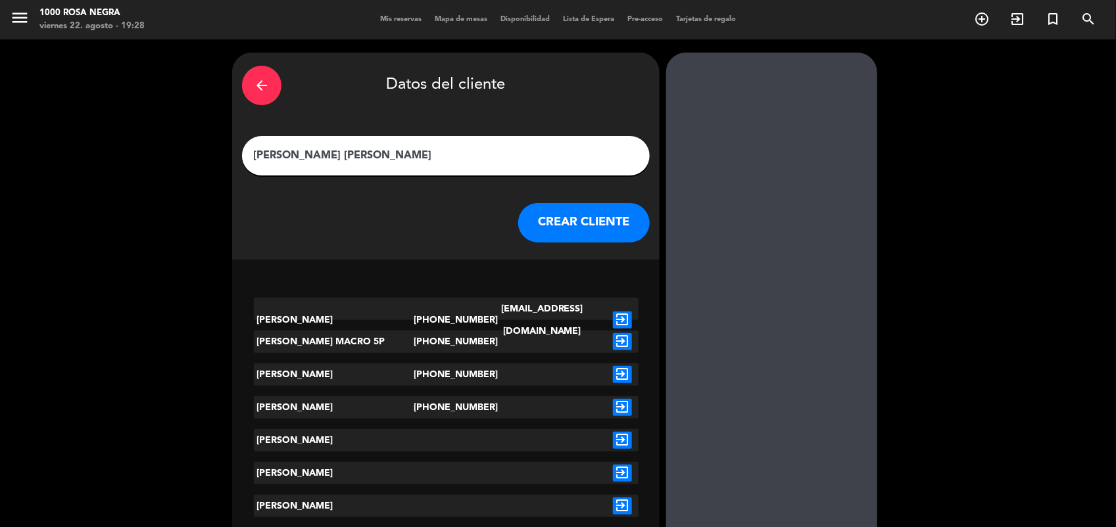
type input "[PERSON_NAME] [PERSON_NAME]"
click at [390, 403] on div "[PERSON_NAME]" at bounding box center [334, 407] width 160 height 22
click at [623, 411] on icon "exit_to_app" at bounding box center [622, 407] width 19 height 17
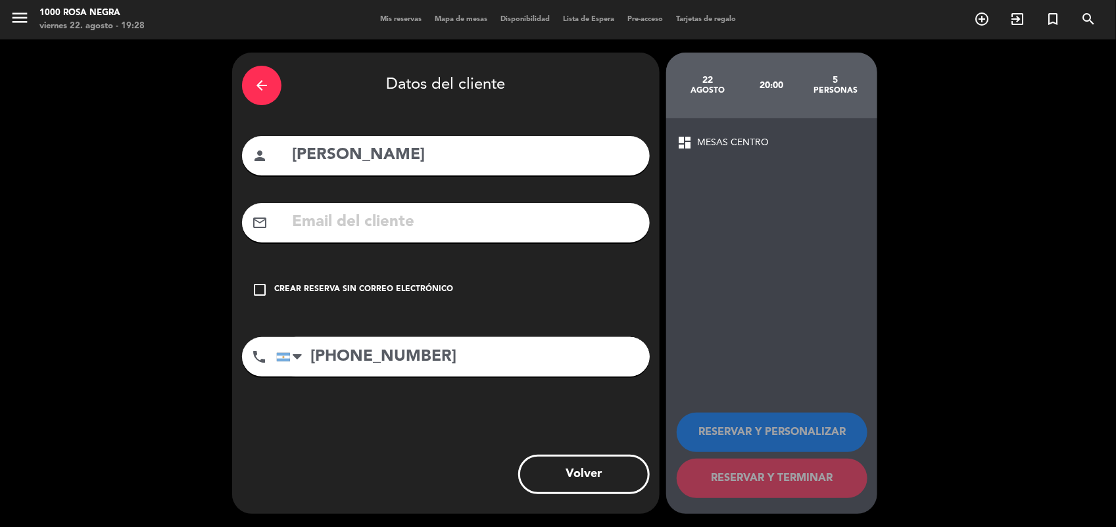
click at [419, 295] on div "Crear reserva sin correo electrónico" at bounding box center [363, 289] width 179 height 13
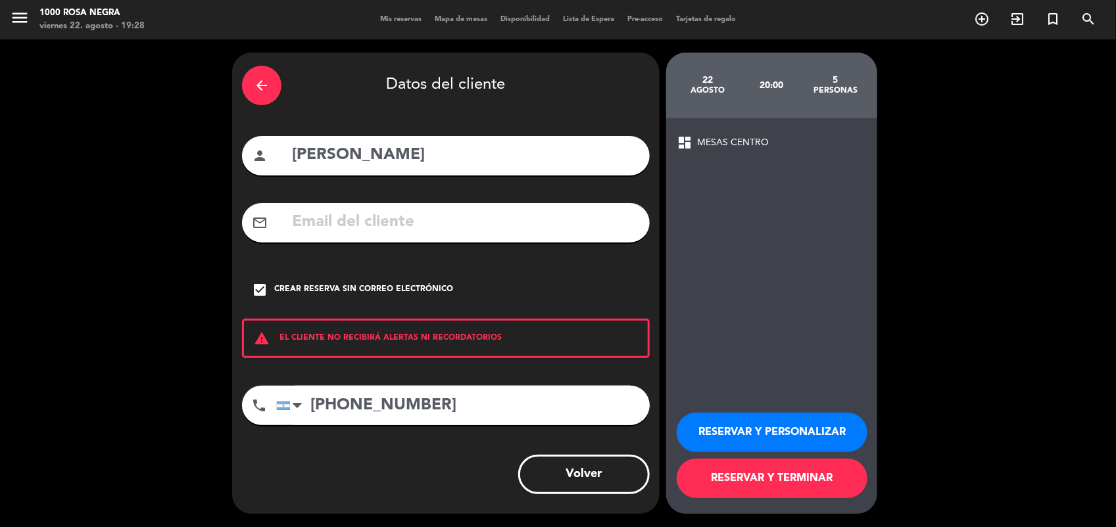
click at [767, 485] on button "RESERVAR Y TERMINAR" at bounding box center [772, 478] width 191 height 39
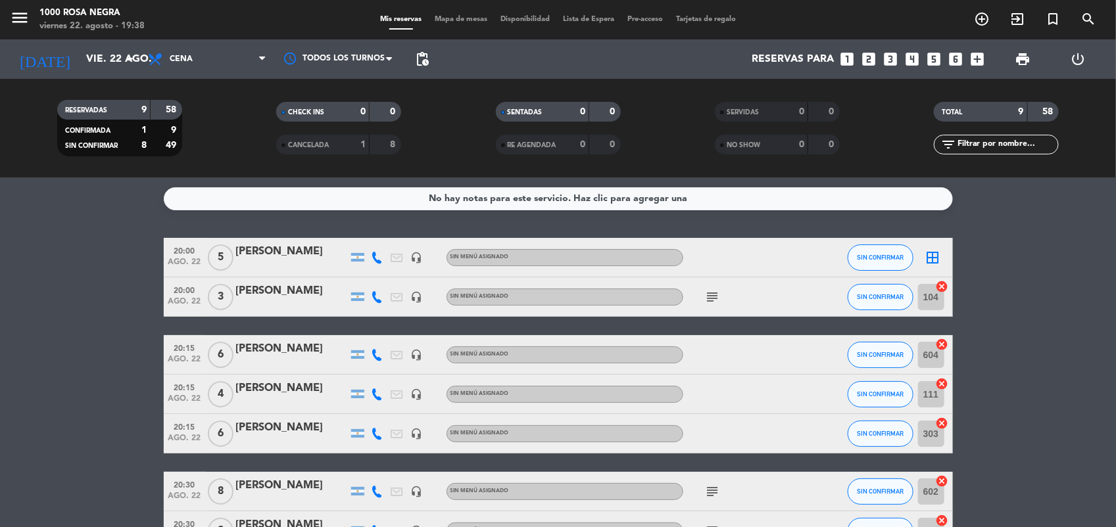
click at [713, 297] on icon "subject" at bounding box center [713, 297] width 16 height 16
click at [992, 261] on bookings-row "20:00 ago. 22 5 [PERSON_NAME] headset_mic Sin menú asignado SIN CONFIRMAR borde…" at bounding box center [558, 452] width 1116 height 429
